Goal: Task Accomplishment & Management: Use online tool/utility

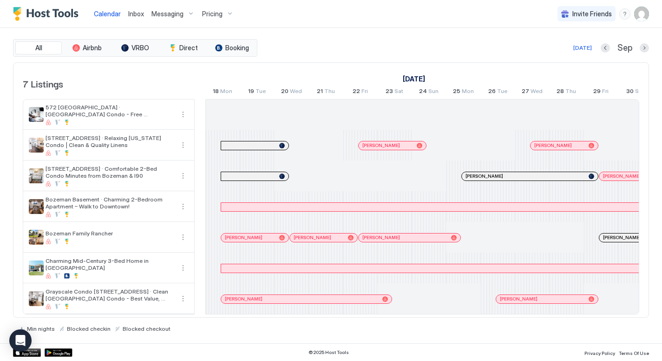
scroll to position [0, 511]
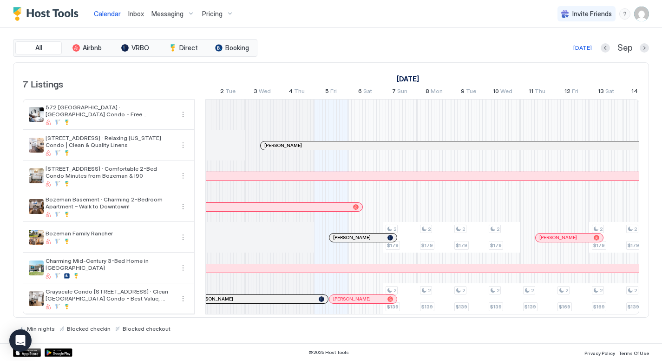
click at [183, 14] on div "Messaging" at bounding box center [173, 14] width 51 height 16
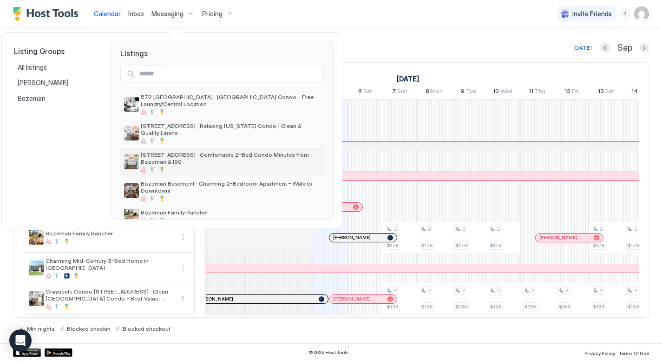
scroll to position [24, 0]
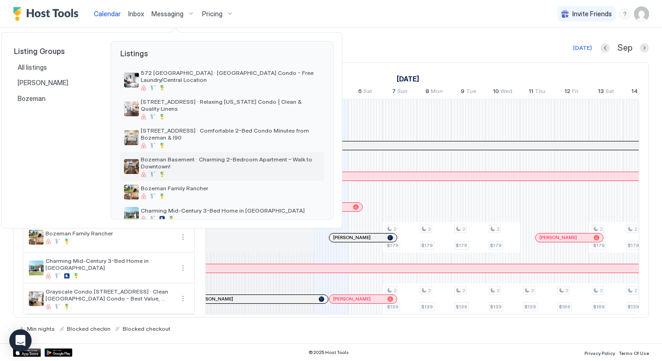
click at [207, 157] on span "Bozeman Basement · Charming 2-Bedroom Apartment – Walk to Downtown!" at bounding box center [230, 163] width 179 height 14
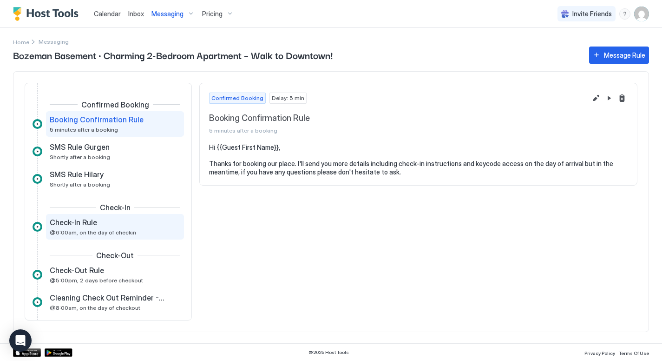
click at [127, 225] on div "Check-In Rule" at bounding box center [109, 222] width 118 height 9
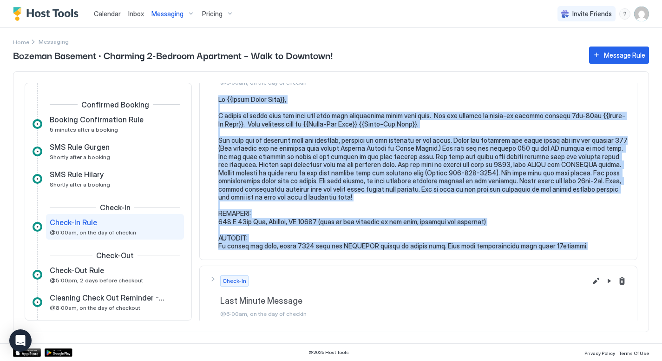
scroll to position [54, 0]
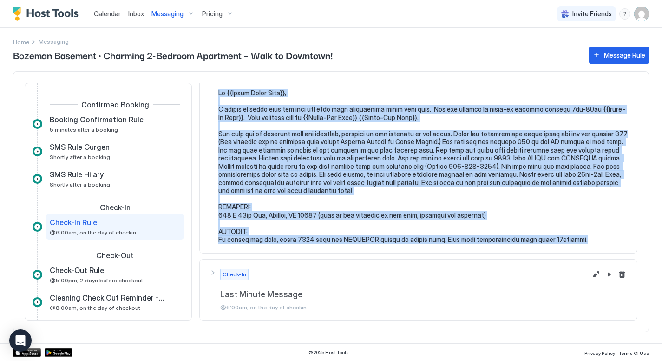
drag, startPoint x: 218, startPoint y: 146, endPoint x: 587, endPoint y: 238, distance: 380.4
click at [587, 238] on div at bounding box center [418, 166] width 419 height 155
copy pre "Hi {{Guest First Name}}, I wanted to touch base and give you some more informat…"
